Goal: Task Accomplishment & Management: Use online tool/utility

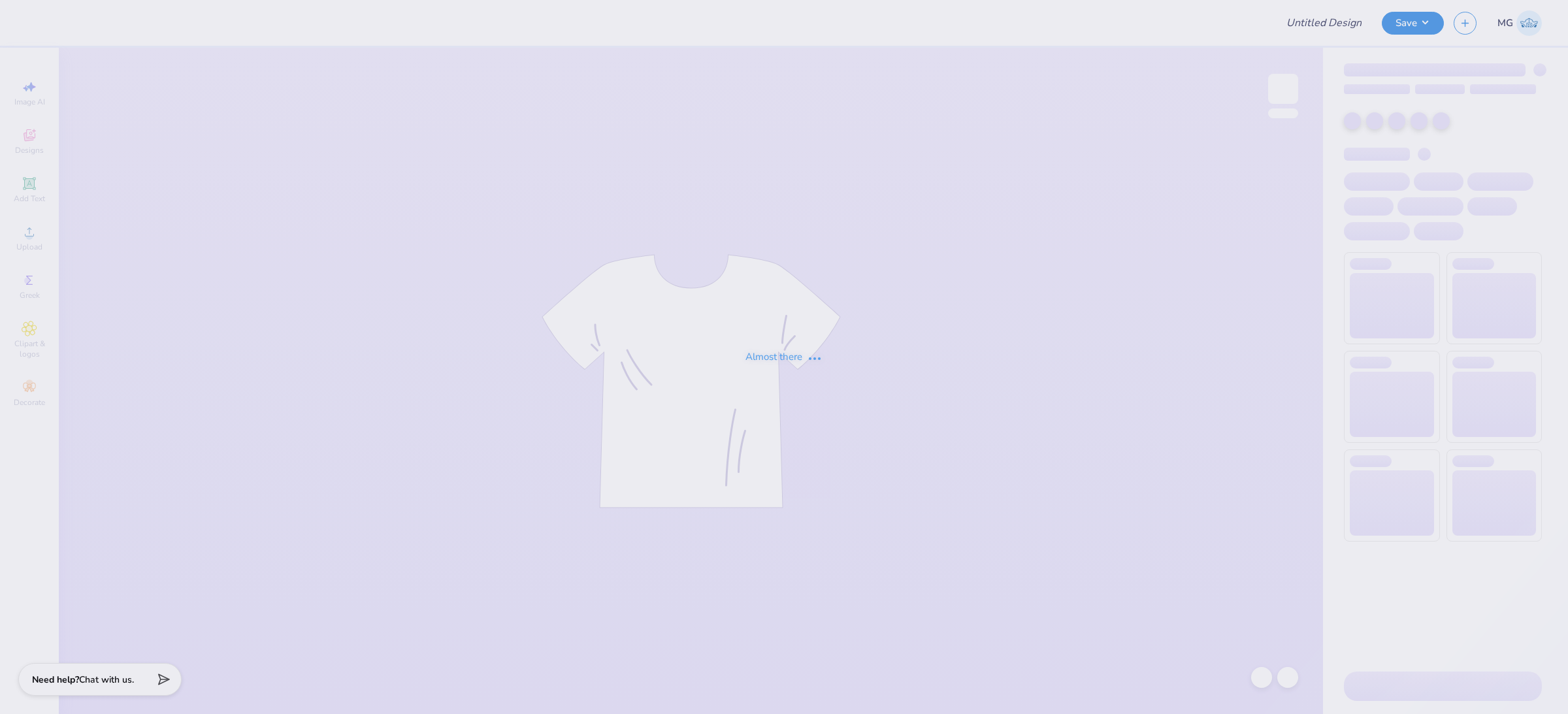
type input "[PERSON_NAME] Quarter Zips"
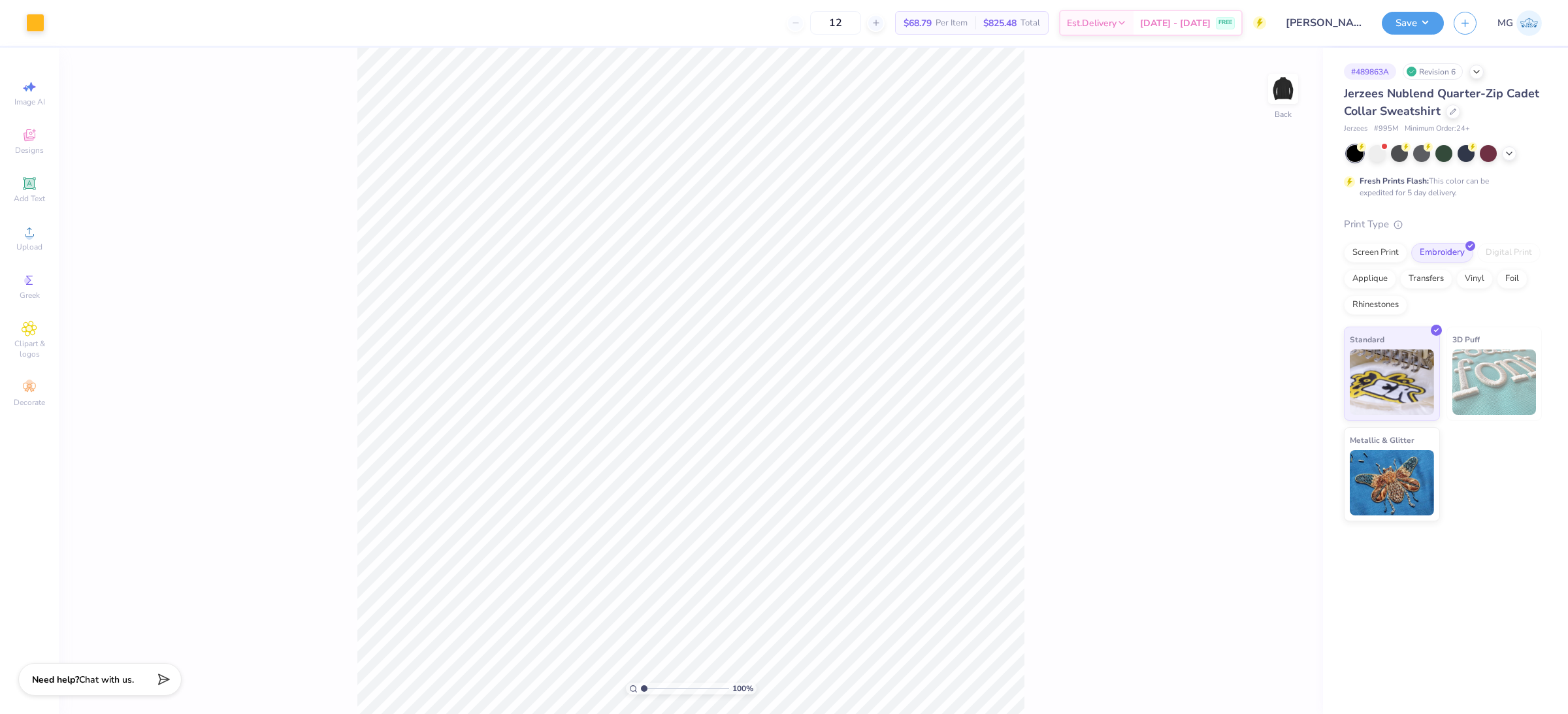
click at [133, 185] on div "100 % Back" at bounding box center [691, 380] width 1264 height 666
click at [33, 226] on icon at bounding box center [29, 232] width 16 height 16
click at [27, 238] on circle at bounding box center [29, 236] width 7 height 7
type input "4.30"
type input "2.53"
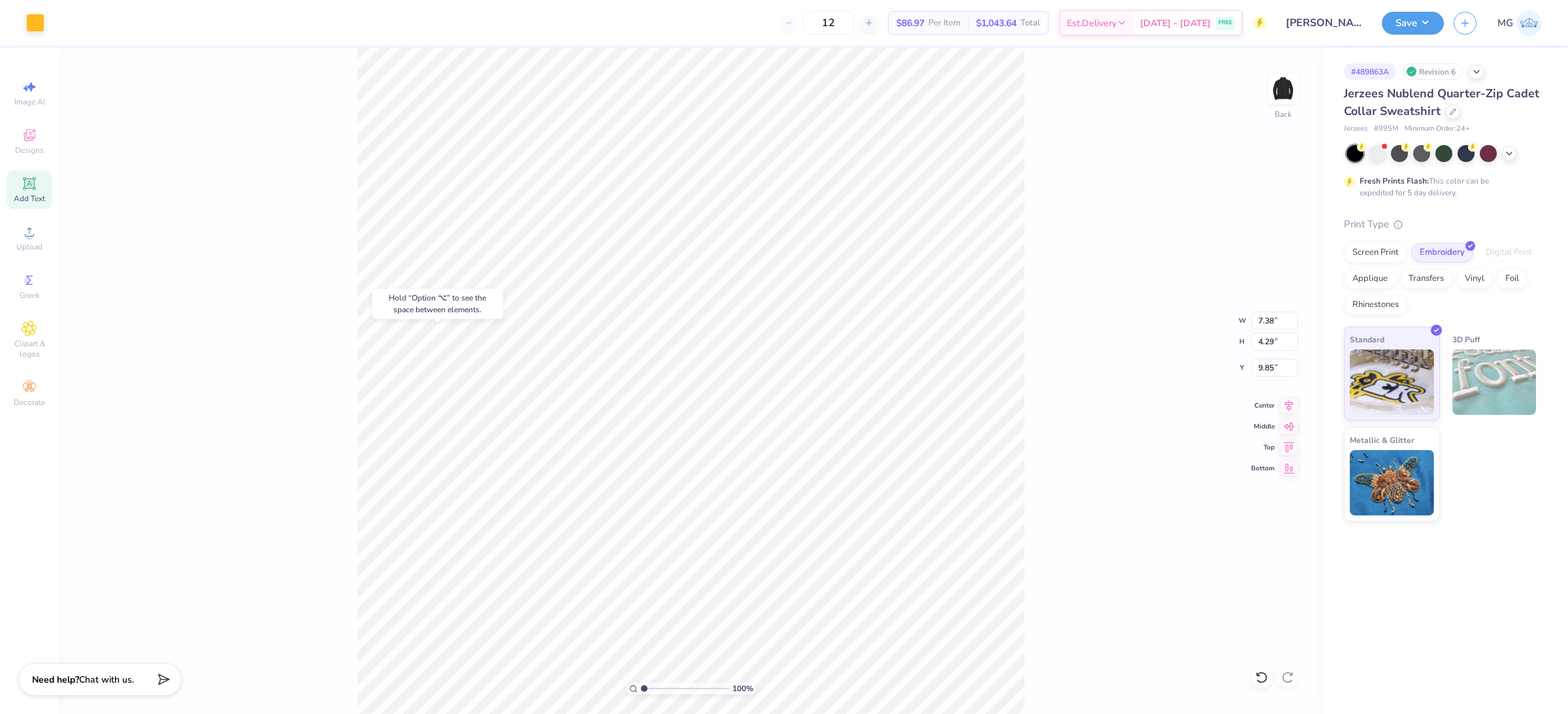
type input "3.00"
type input "7.38"
type input "4.29"
type input "9.85"
type input "5.14"
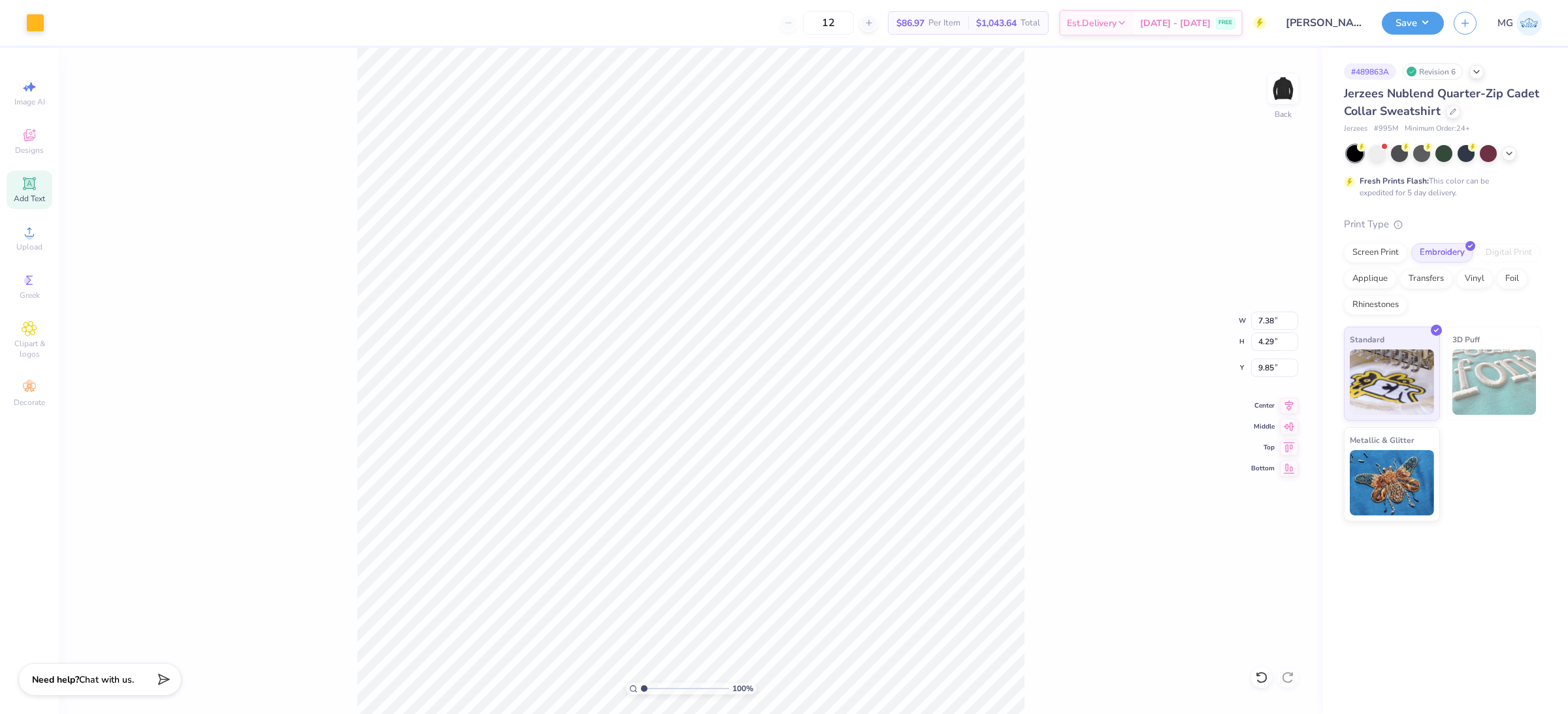
type input "2.99"
type input "6.39"
type input "4.30"
type input "2.53"
type input "3.00"
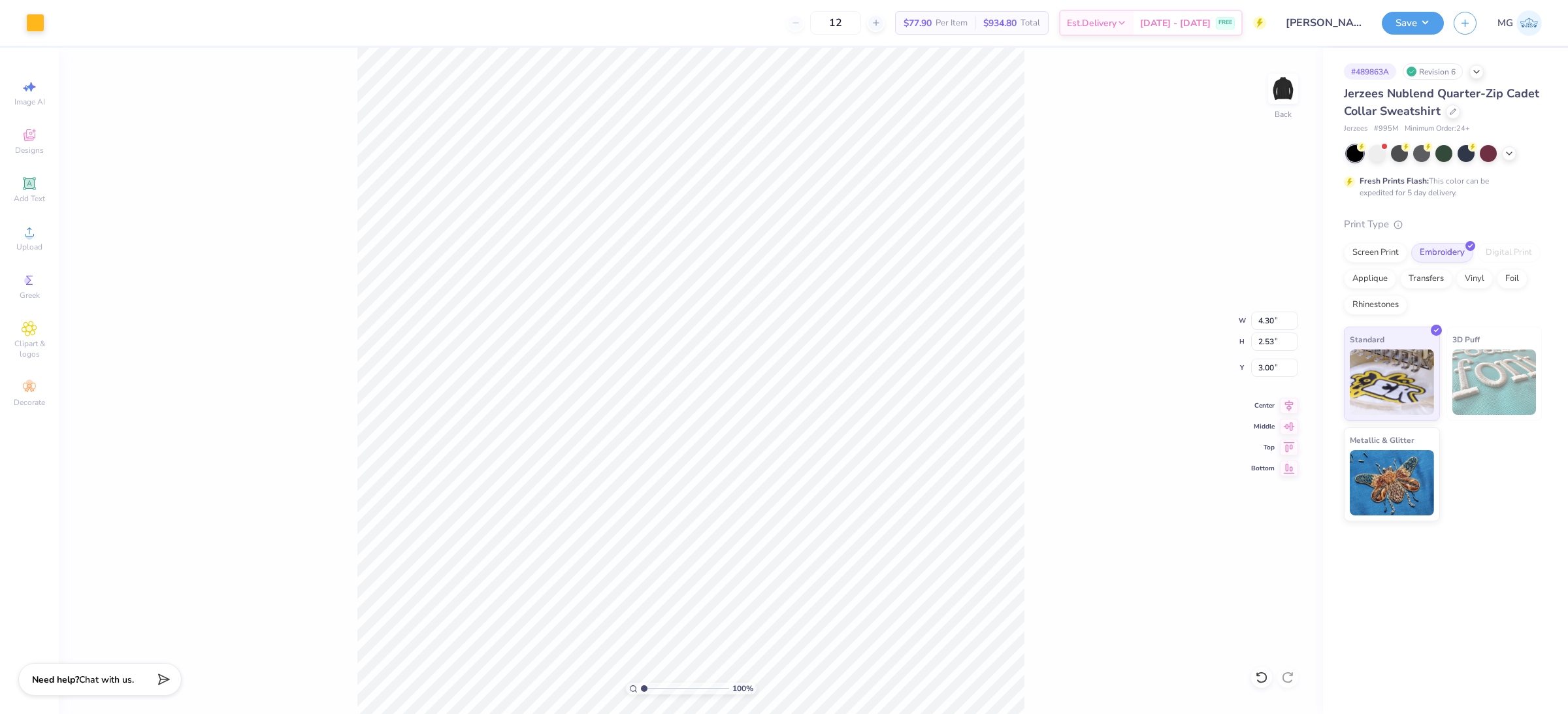
type input "5.14"
type input "2.99"
type input "6.39"
type input "4.30"
type input "2.53"
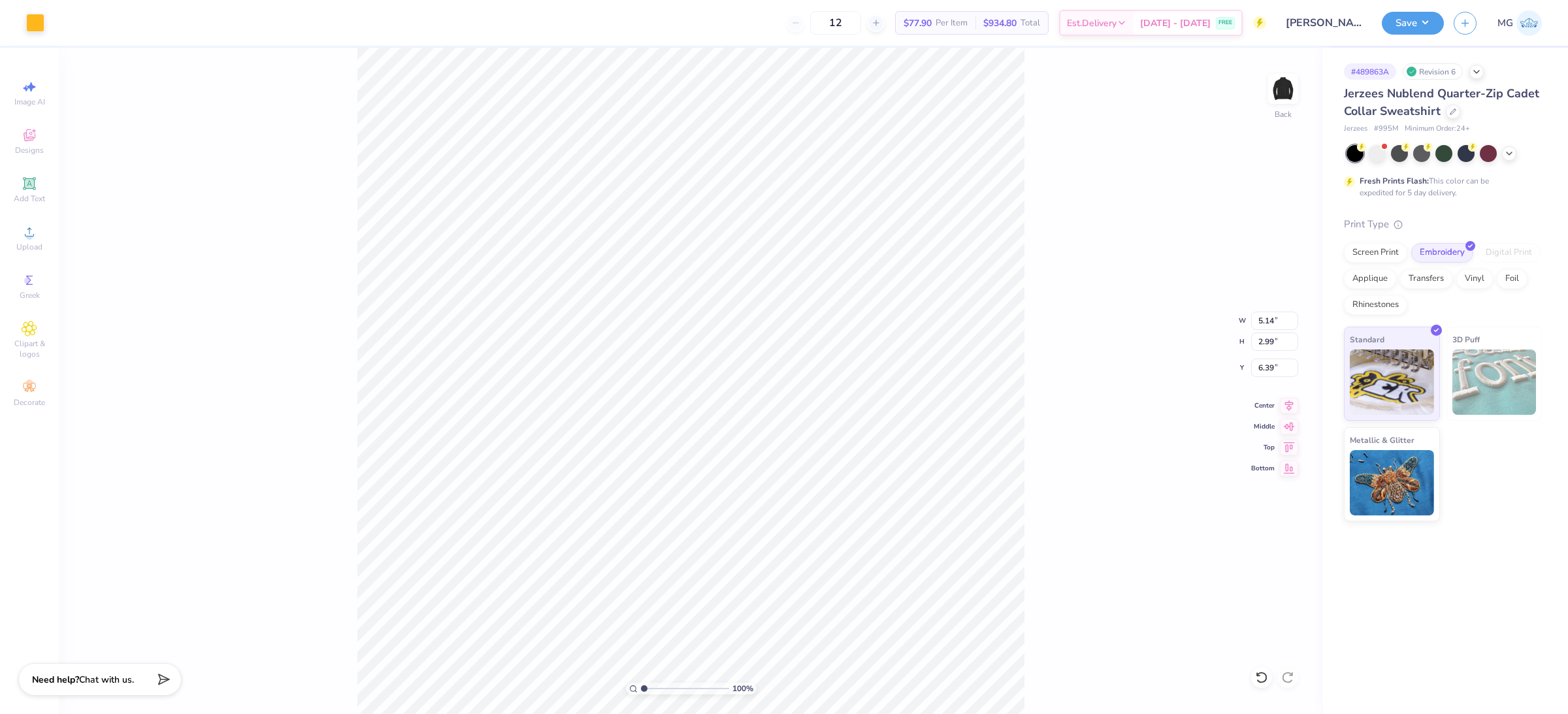
type input "3.00"
type input "5.14"
type input "2.99"
type input "6.39"
click at [1275, 320] on input "5.14" at bounding box center [1274, 320] width 47 height 18
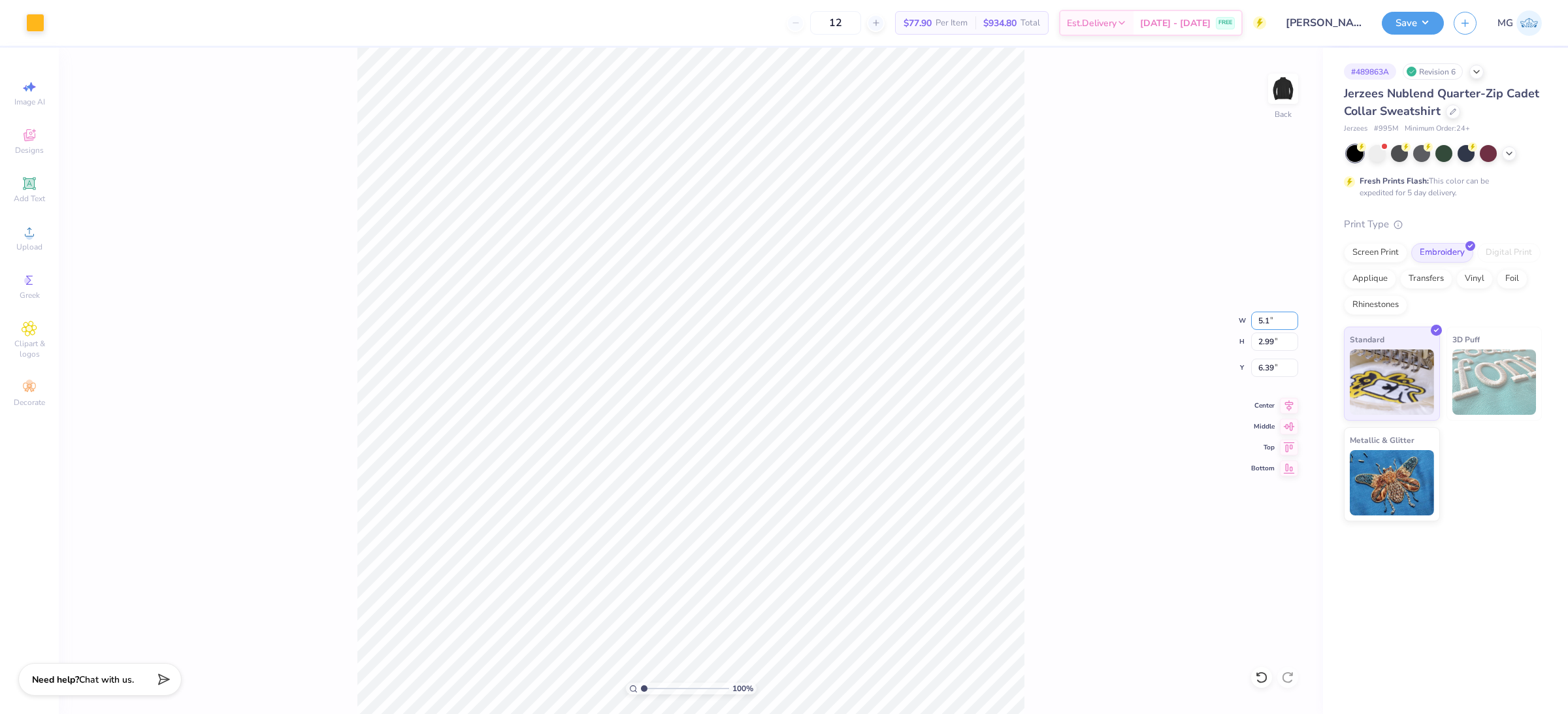
type input "5"
type input "4.50"
type input "2.62"
type input "6.58"
click at [1067, 299] on div "100 % Back W 4.50 4.50 " H 2.62 2.62 " Y 6.58 6.58 " Center Middle Top Bottom" at bounding box center [691, 380] width 1264 height 666
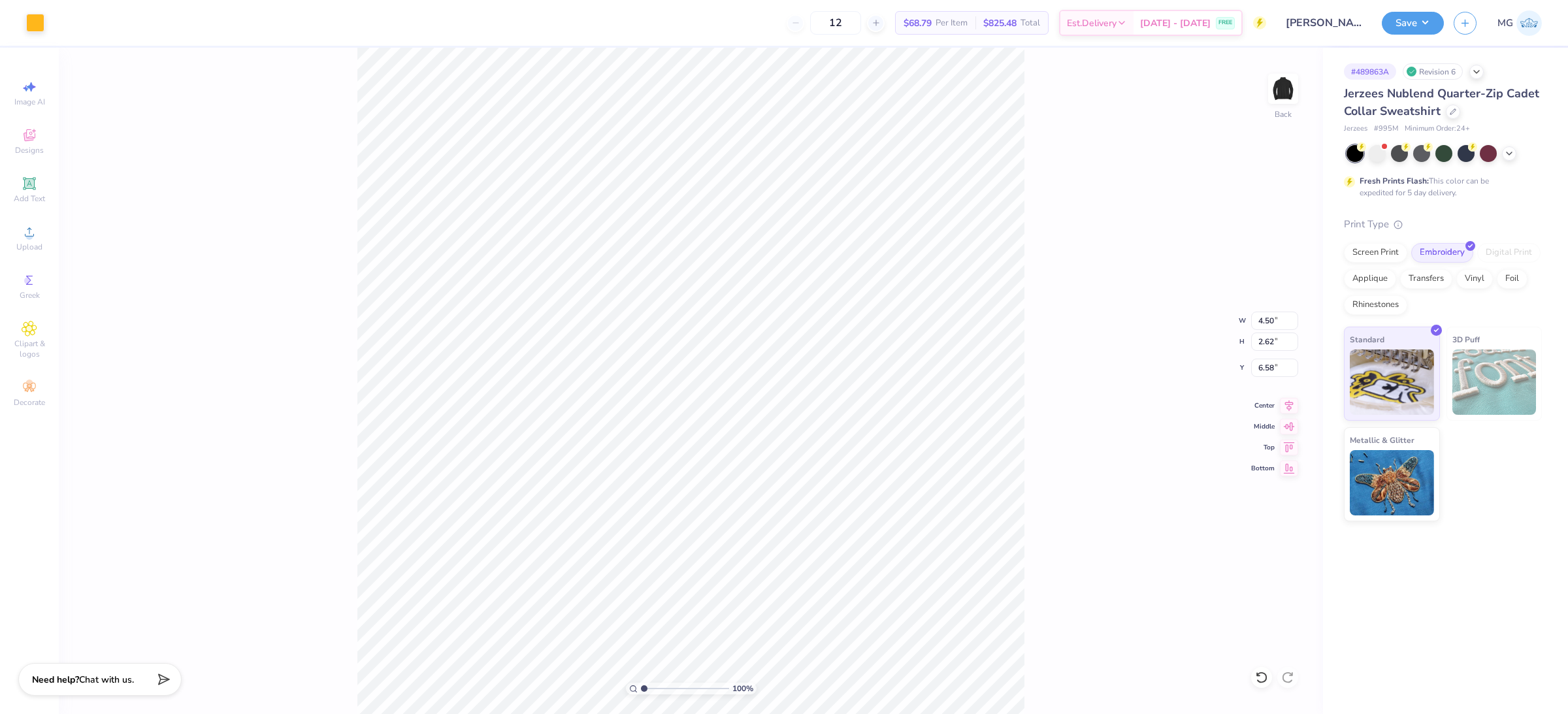
type input "3.00"
click at [1073, 355] on div "100 % Back W 4.50 4.50 " H 2.62 2.62 " Y 3.00 3.00 " Center Middle Top Bottom" at bounding box center [691, 380] width 1264 height 666
click at [1424, 22] on button "Save" at bounding box center [1412, 21] width 62 height 23
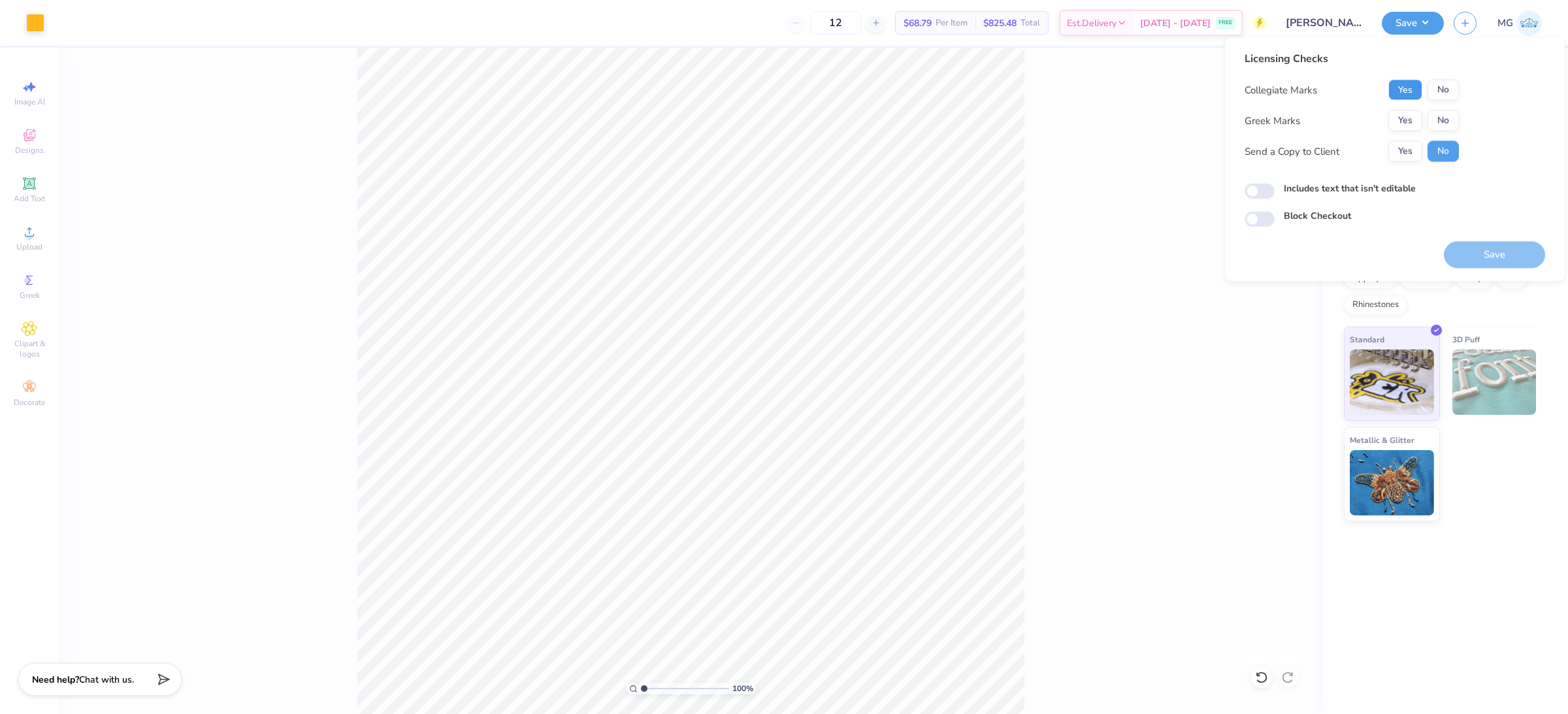
click at [1404, 91] on button "Yes" at bounding box center [1405, 90] width 34 height 21
click at [1401, 117] on button "Yes" at bounding box center [1405, 121] width 34 height 21
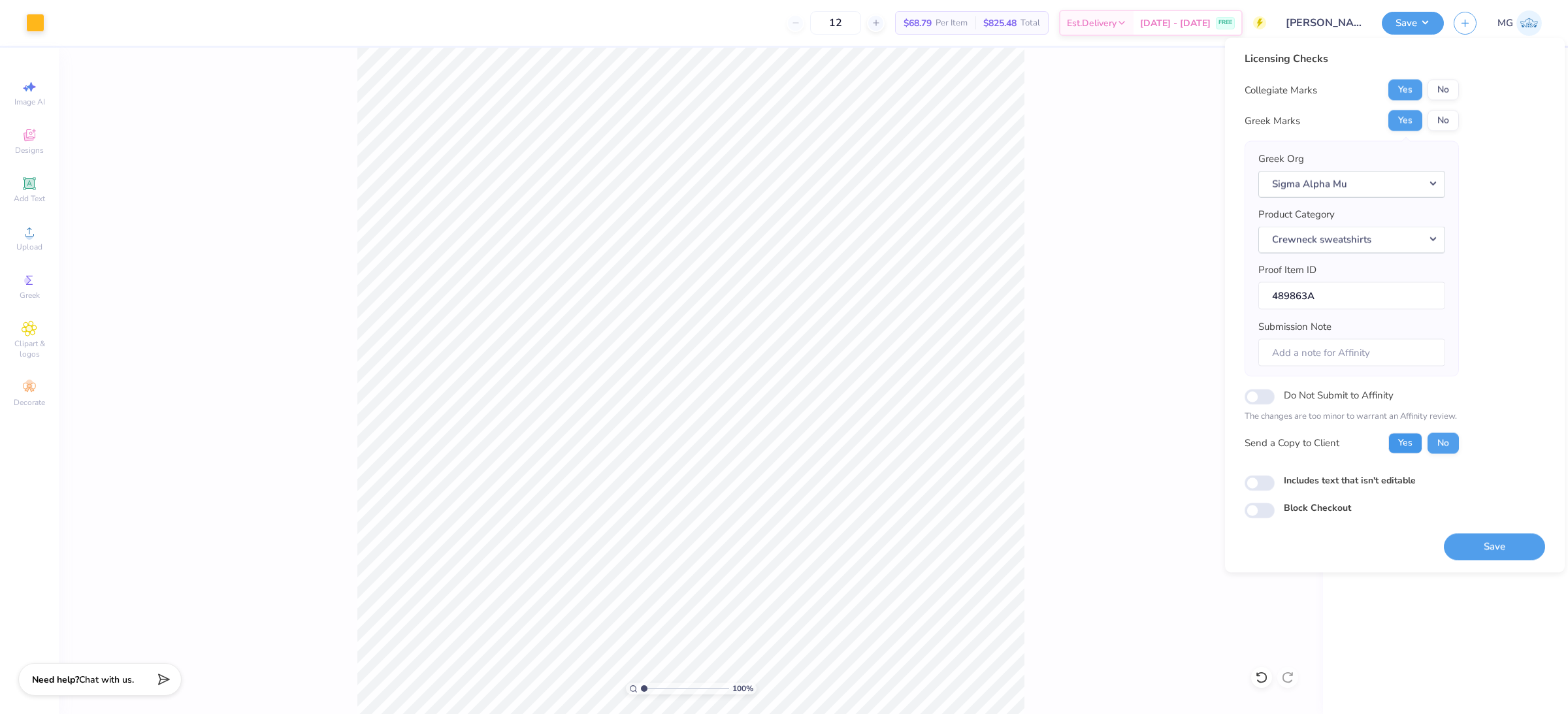
click at [1392, 438] on button "Yes" at bounding box center [1405, 443] width 34 height 21
click at [1250, 478] on input "Includes text that isn't editable" at bounding box center [1260, 483] width 30 height 16
checkbox input "true"
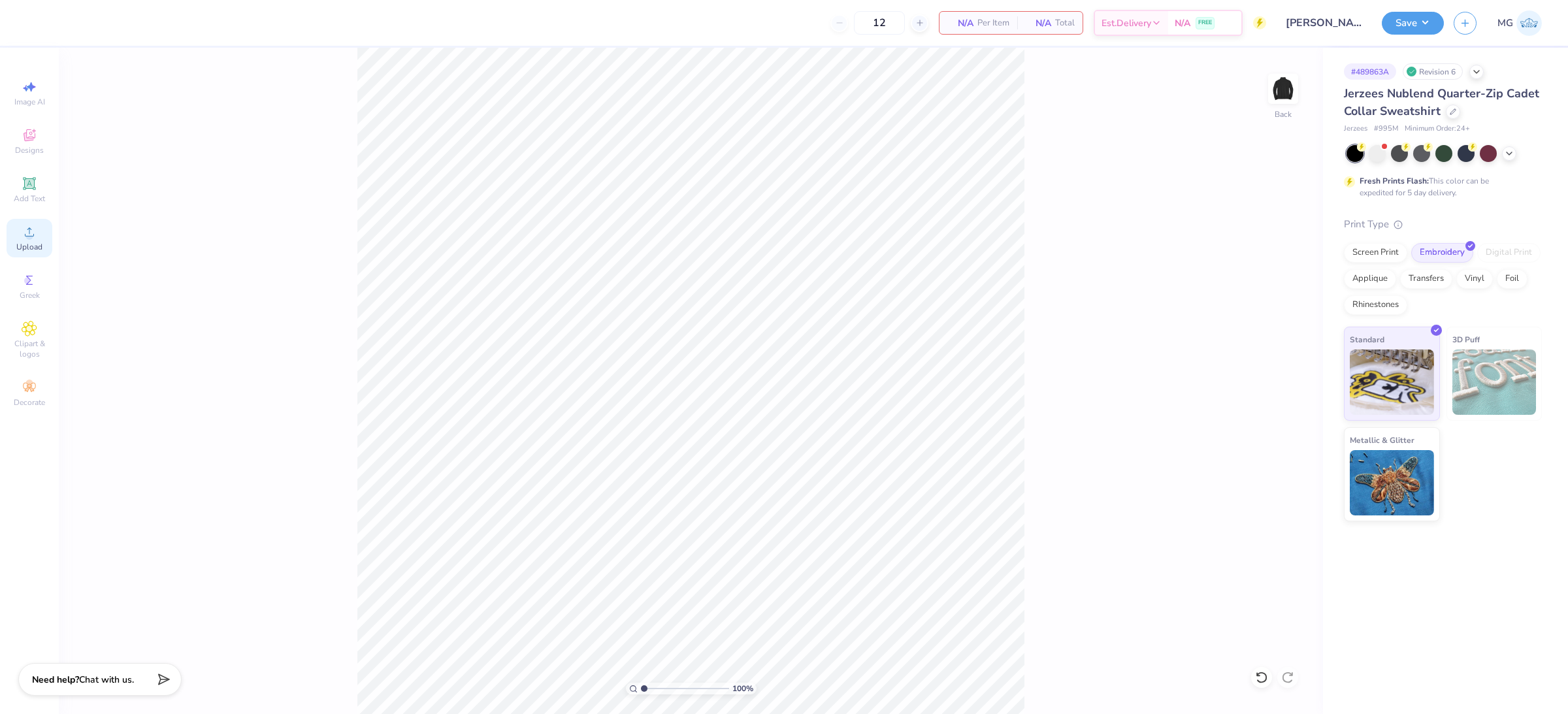
click at [35, 237] on icon at bounding box center [29, 232] width 16 height 16
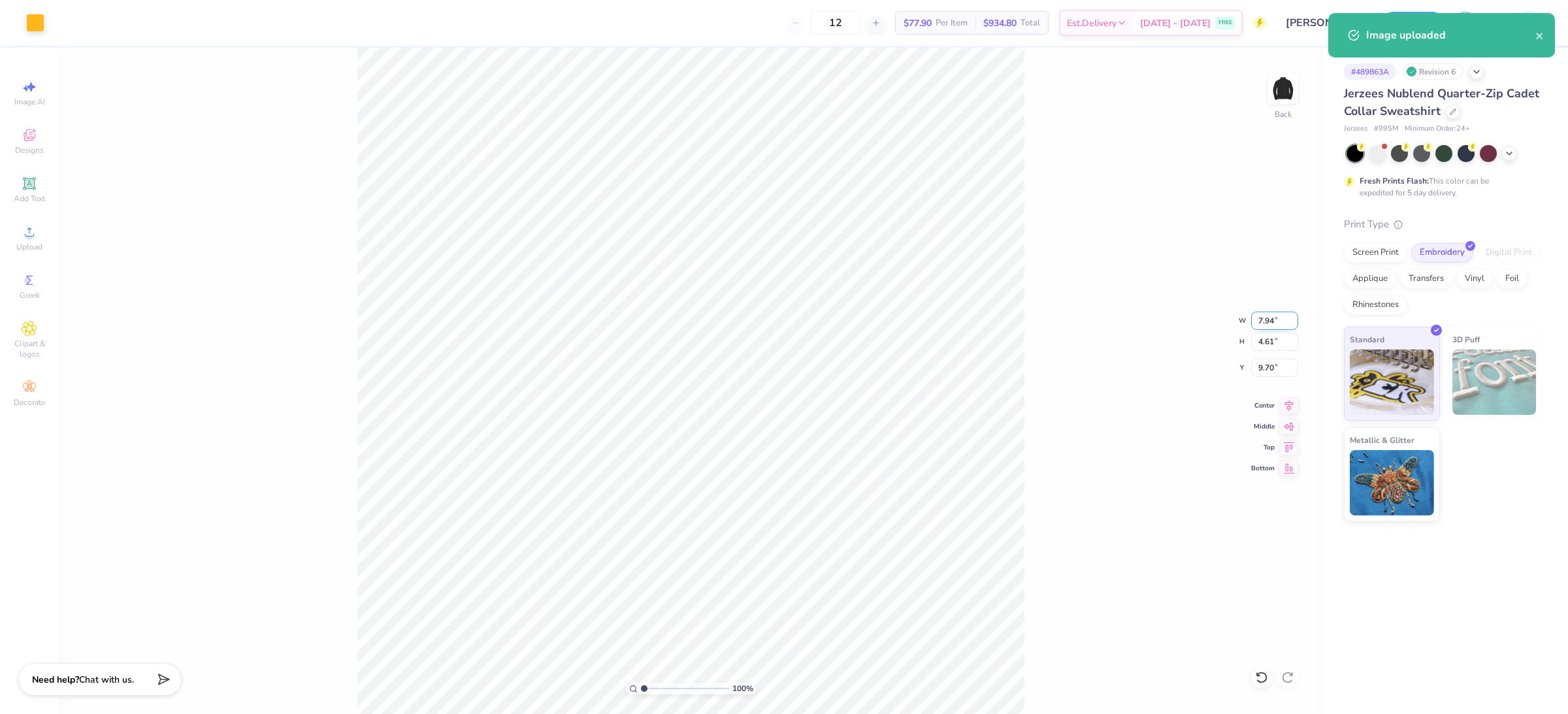
click at [1272, 321] on input "7.94" at bounding box center [1274, 320] width 47 height 18
type input "7"
type input "4.50"
type input "2.61"
type input "10.69"
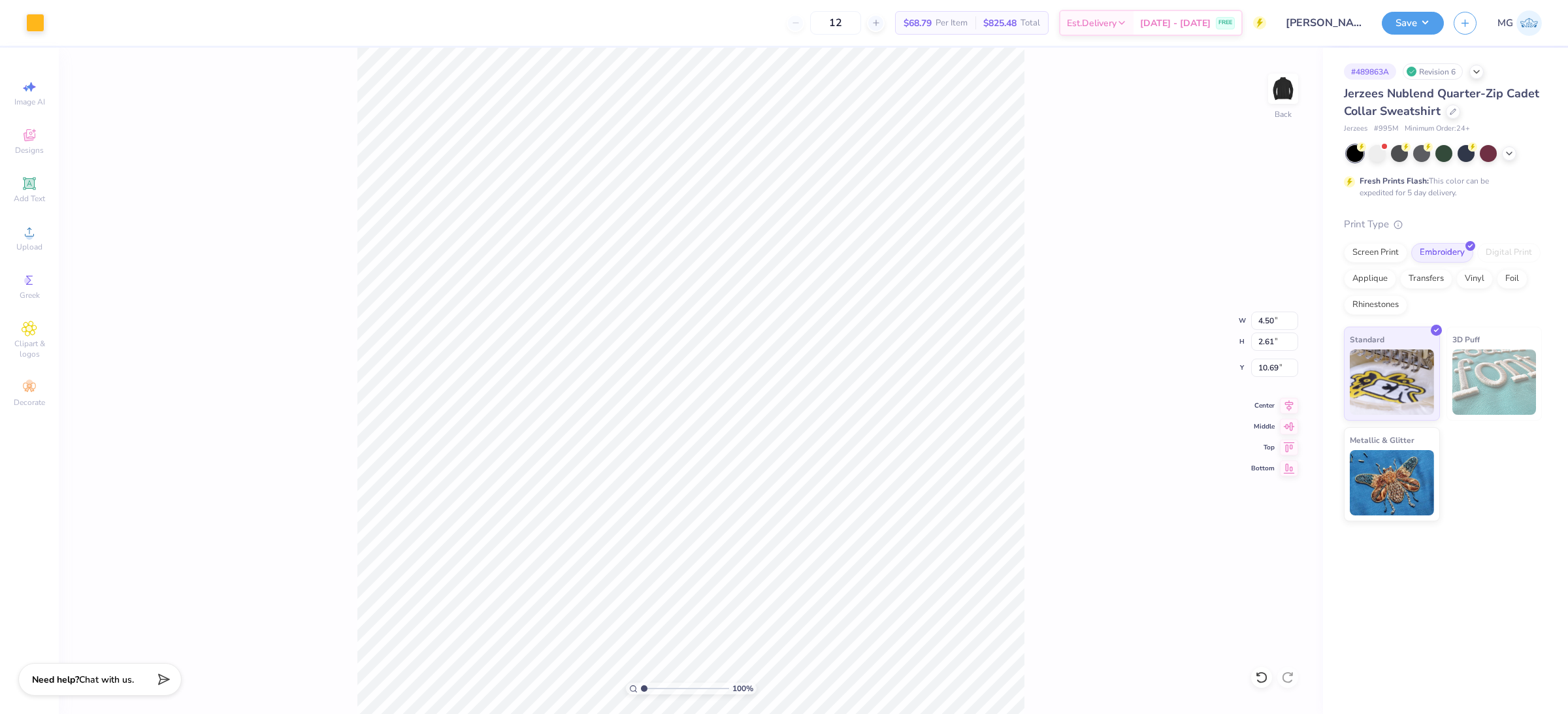
type input "3.00"
click at [1052, 283] on div "100 % Back W 4.50 4.50 " H 2.61 2.61 " Y 3.00 3.00 " Center Middle Top Bottom" at bounding box center [691, 380] width 1264 height 666
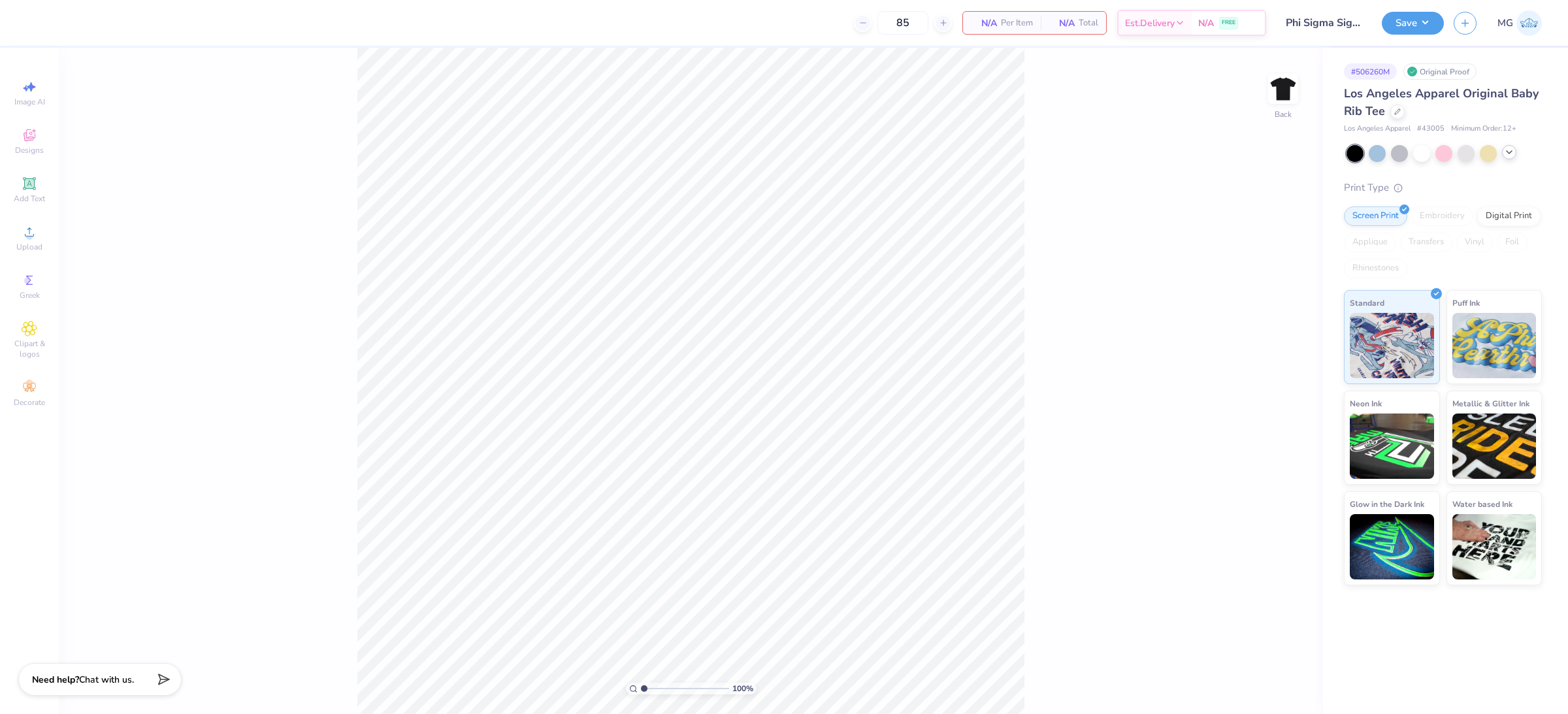
click at [1510, 155] on icon at bounding box center [1508, 152] width 10 height 10
